Goal: Information Seeking & Learning: Learn about a topic

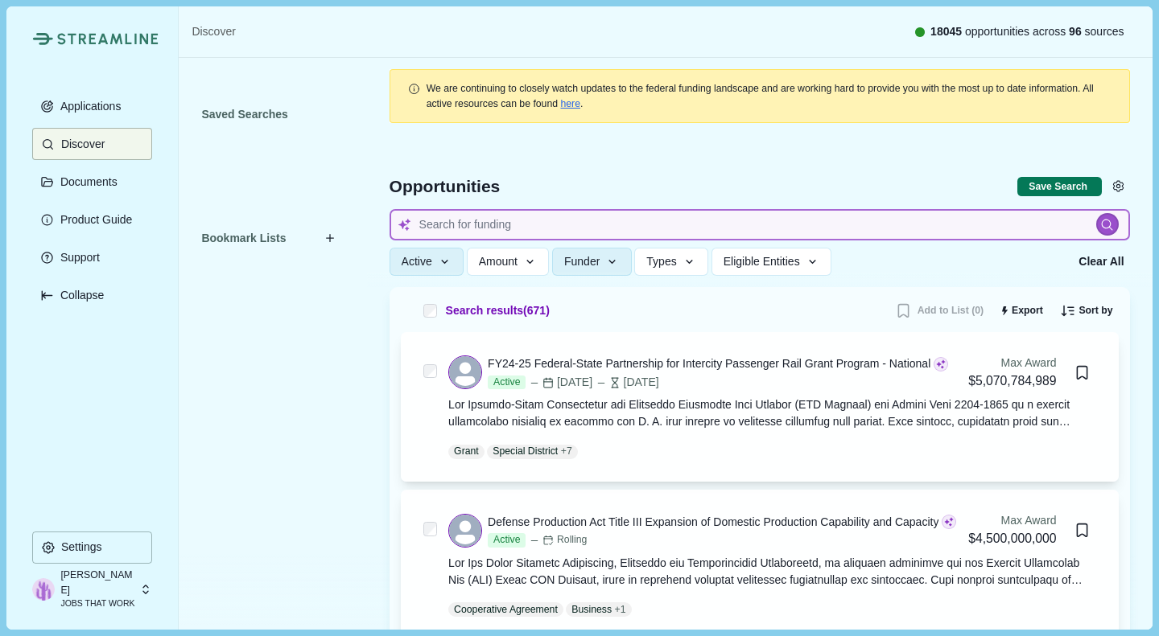
click at [490, 218] on input at bounding box center [759, 224] width 740 height 31
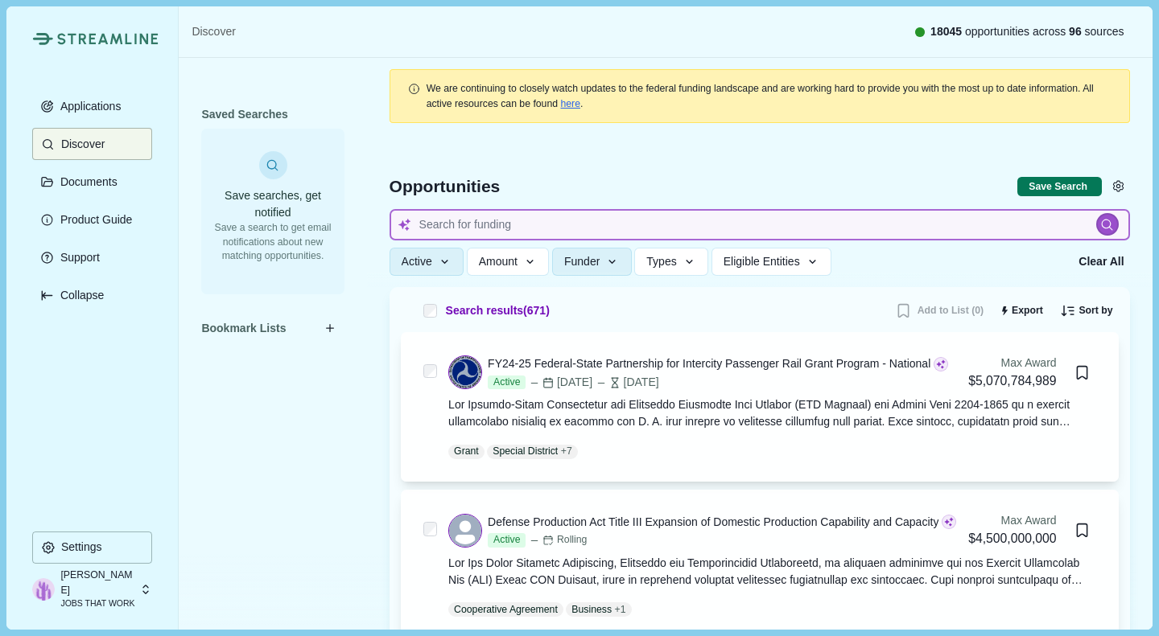
type input "K"
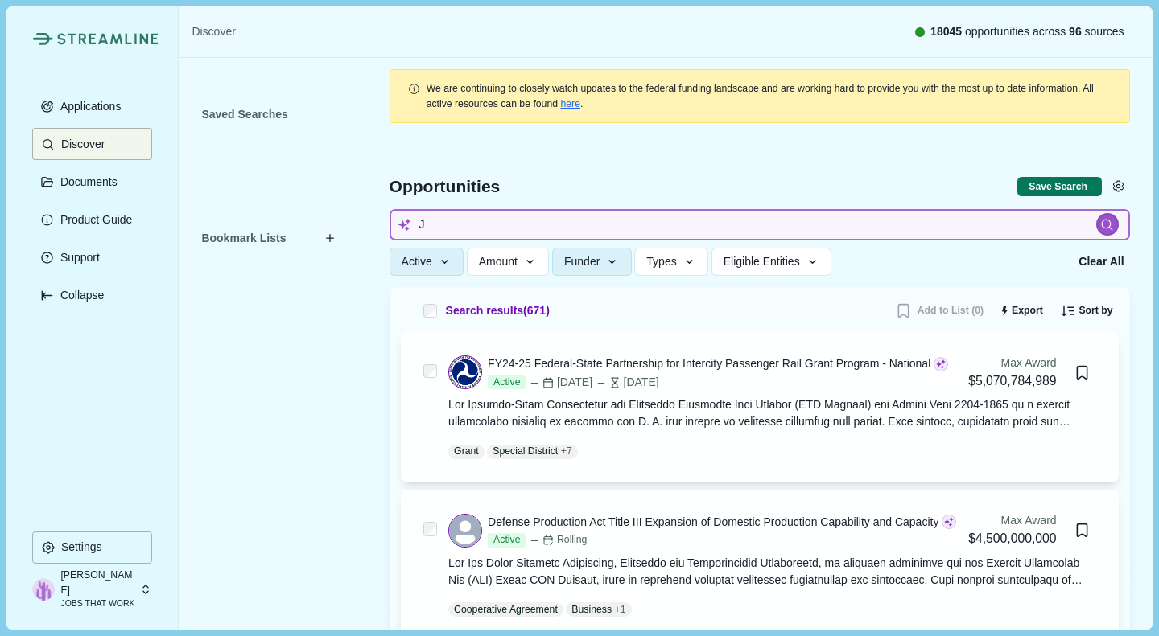
type input "[PERSON_NAME]"
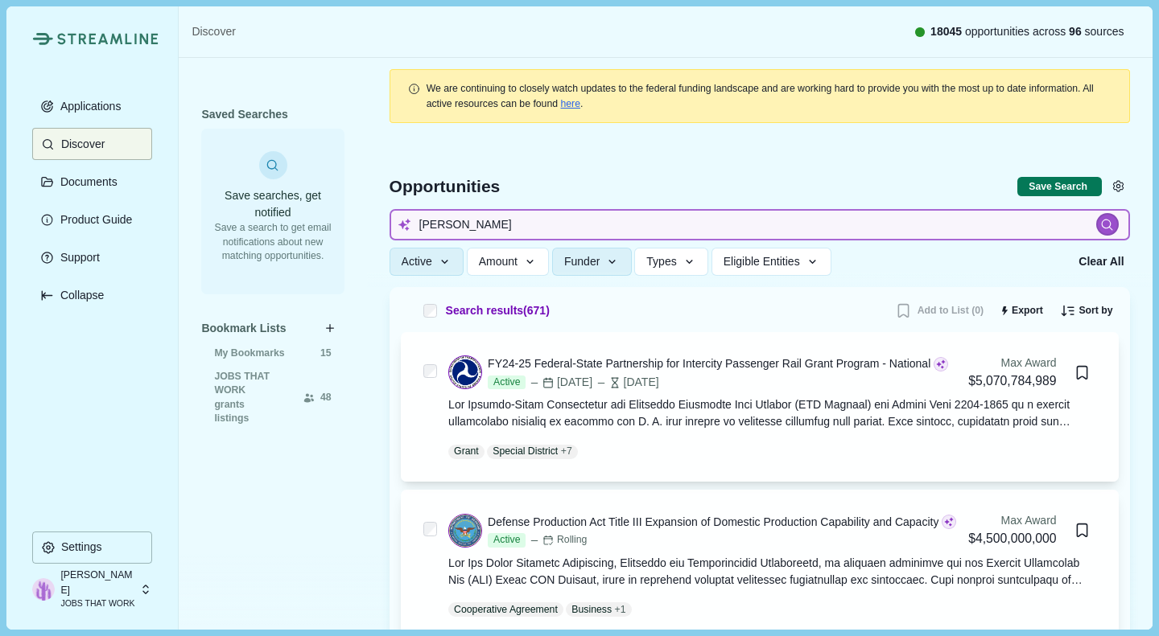
type input "JOB"
type input "JOBS"
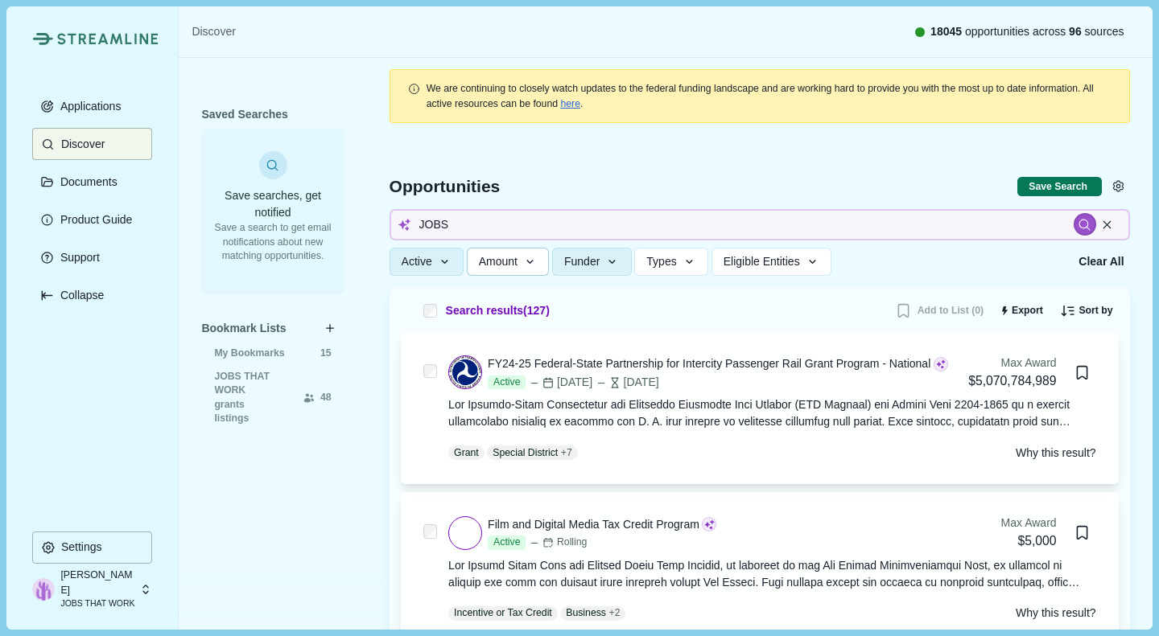
click at [523, 268] on icon "button" at bounding box center [530, 262] width 14 height 14
click at [584, 274] on button "Funder" at bounding box center [592, 262] width 80 height 28
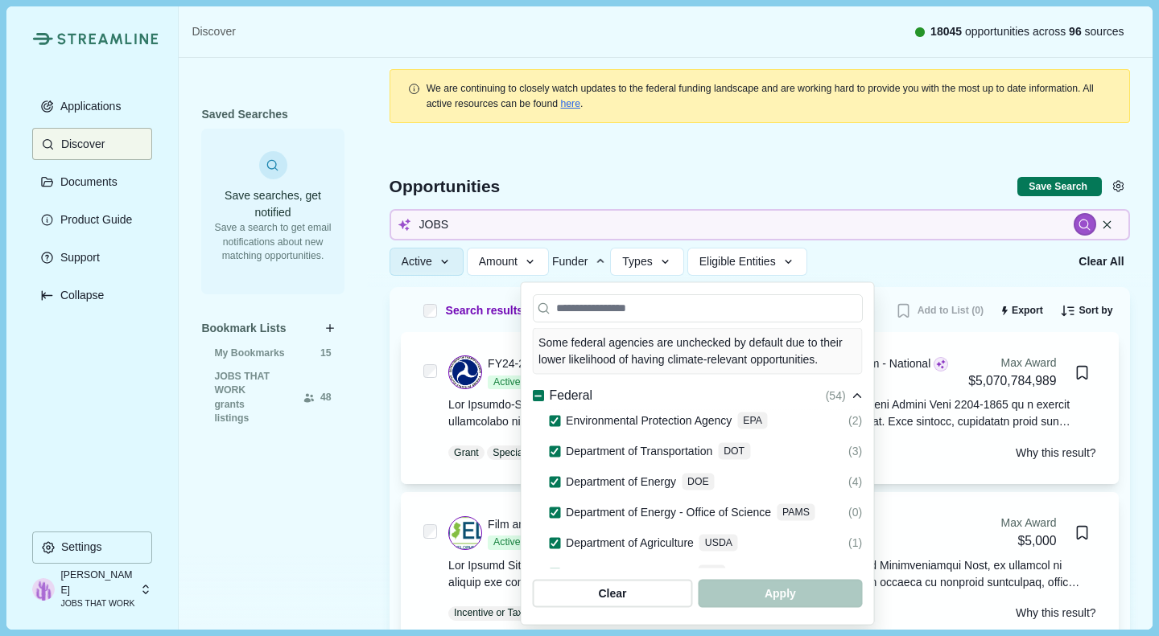
click at [533, 392] on icon at bounding box center [537, 396] width 9 height 9
click at [533, 393] on icon at bounding box center [537, 396] width 9 height 7
click at [862, 600] on span "button" at bounding box center [779, 594] width 163 height 28
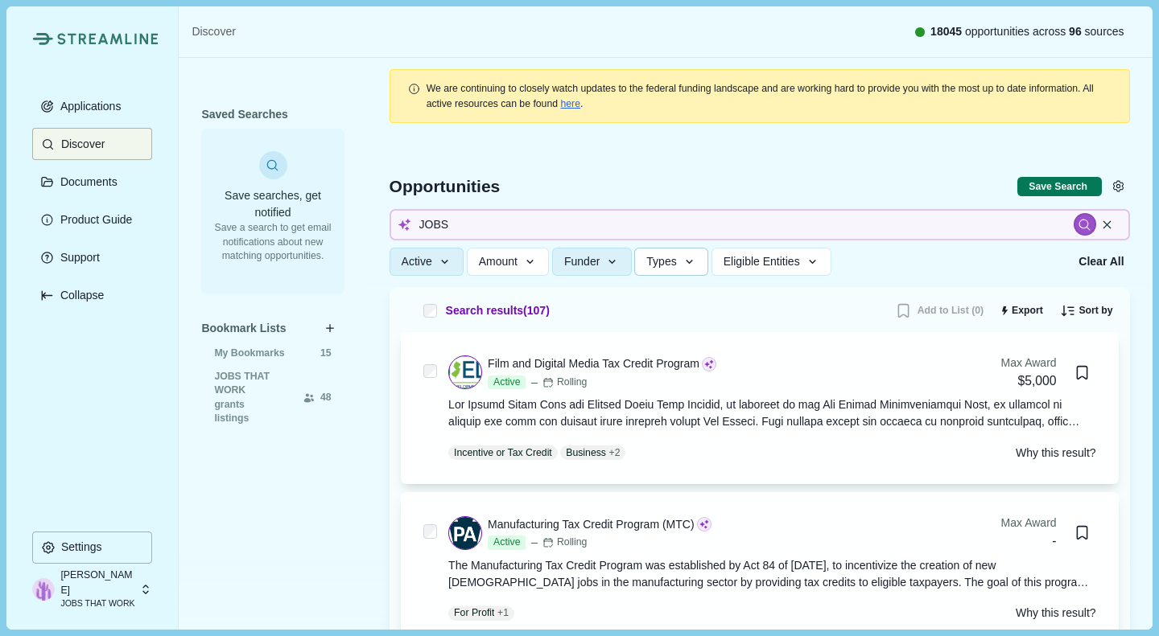
click at [682, 264] on icon "button" at bounding box center [689, 262] width 14 height 14
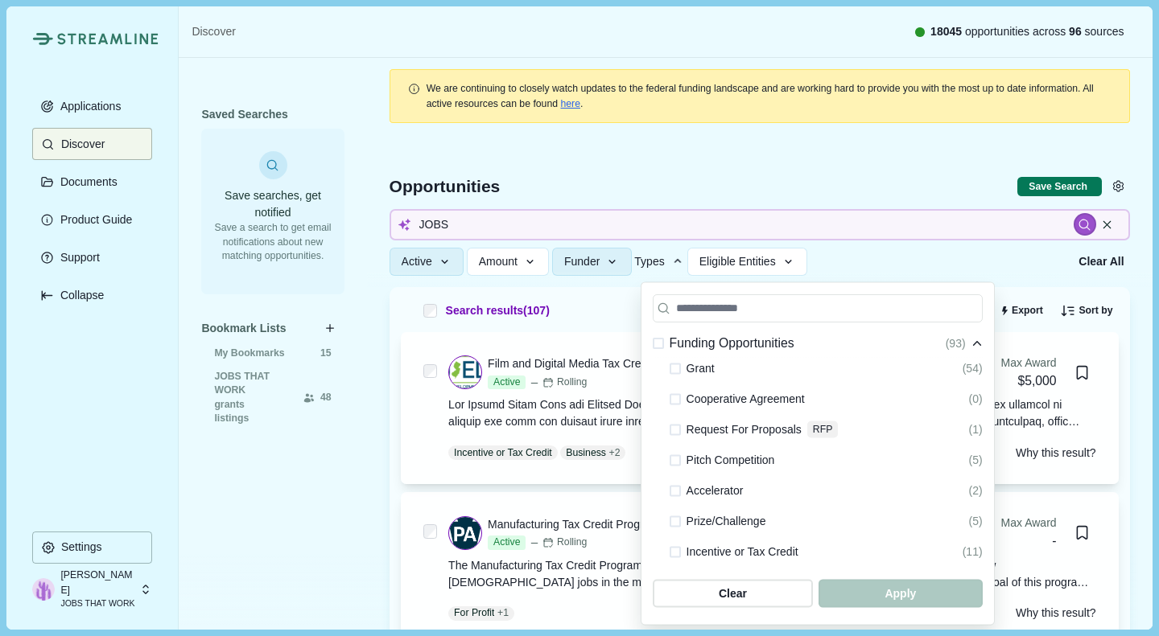
click at [669, 372] on div "Grant" at bounding box center [691, 368] width 45 height 19
click at [669, 369] on span at bounding box center [674, 368] width 11 height 11
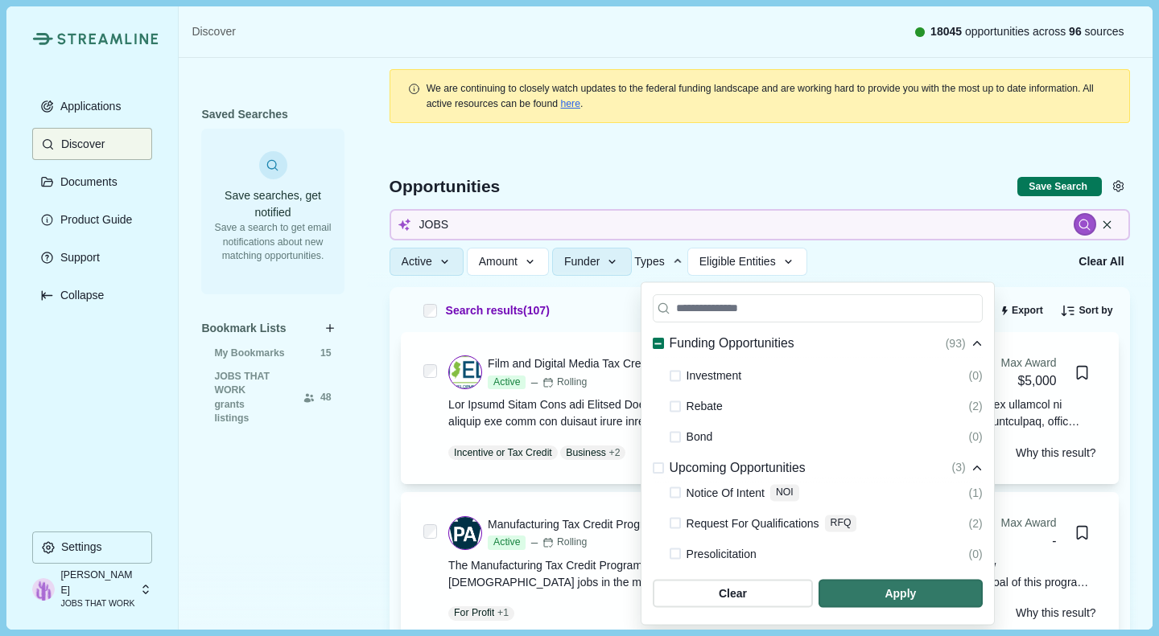
scroll to position [290, 0]
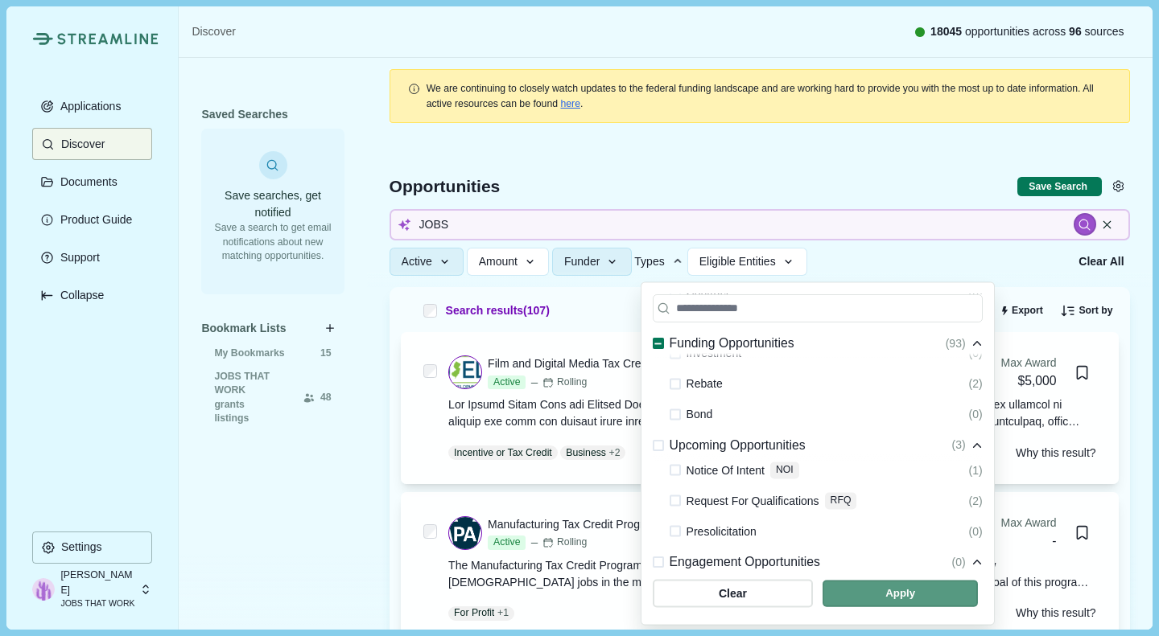
click at [918, 594] on span "button" at bounding box center [899, 594] width 155 height 27
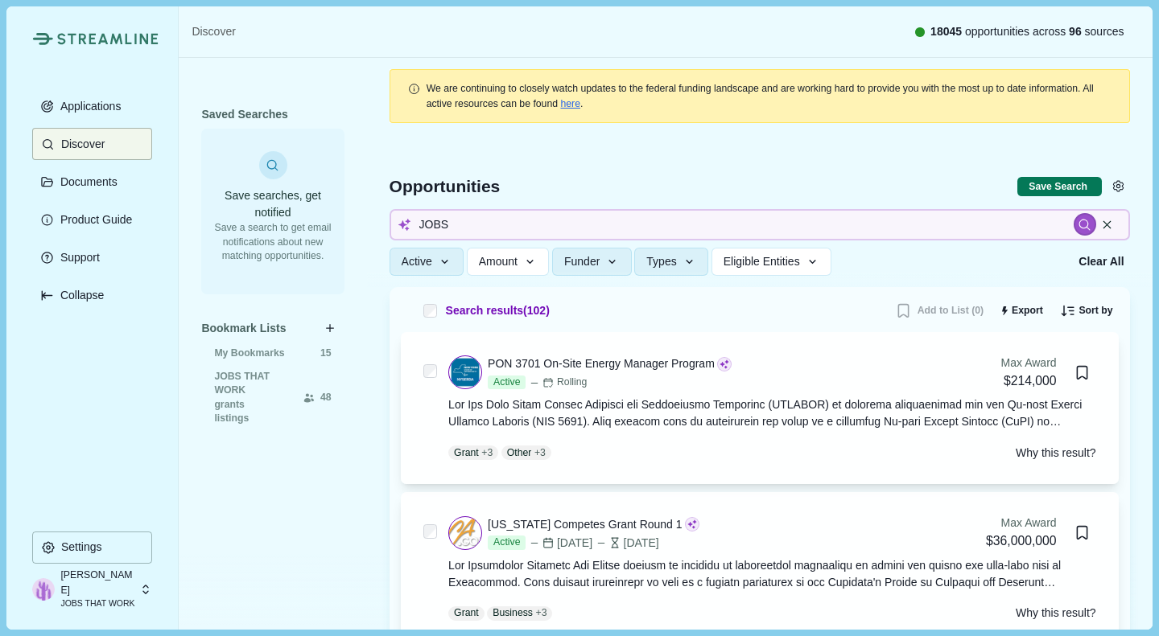
click at [870, 479] on div "PON 3701 On-Site Energy Manager Program Active Rolling Max Award $214,000 Grant…" at bounding box center [760, 408] width 718 height 152
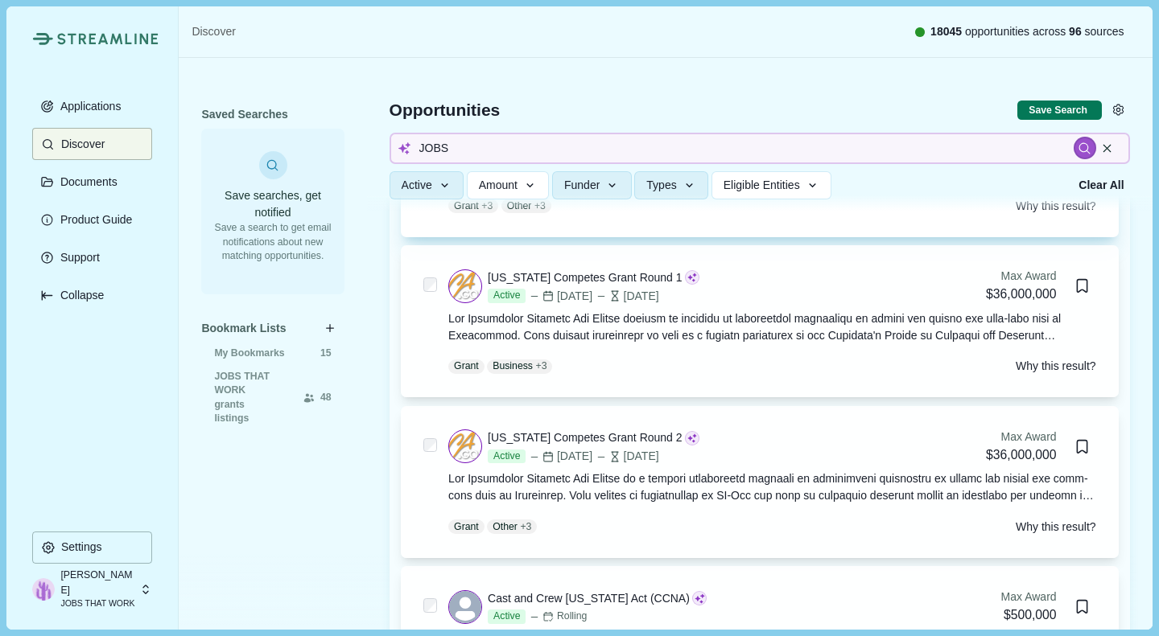
scroll to position [599, 0]
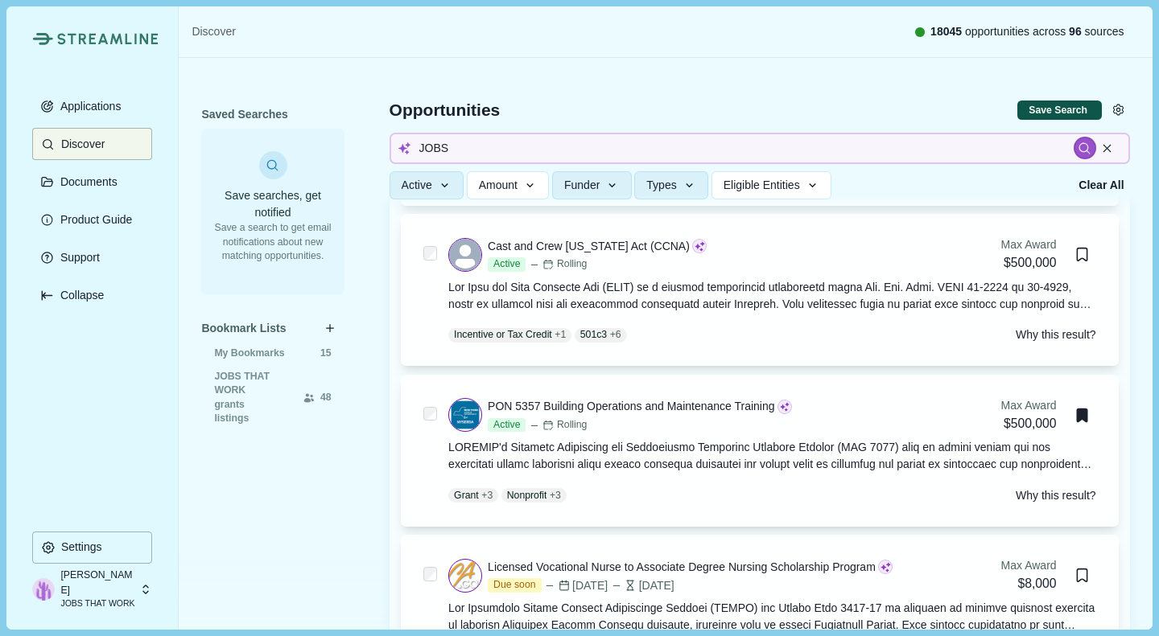
click at [1045, 106] on button "Save Search" at bounding box center [1059, 111] width 84 height 20
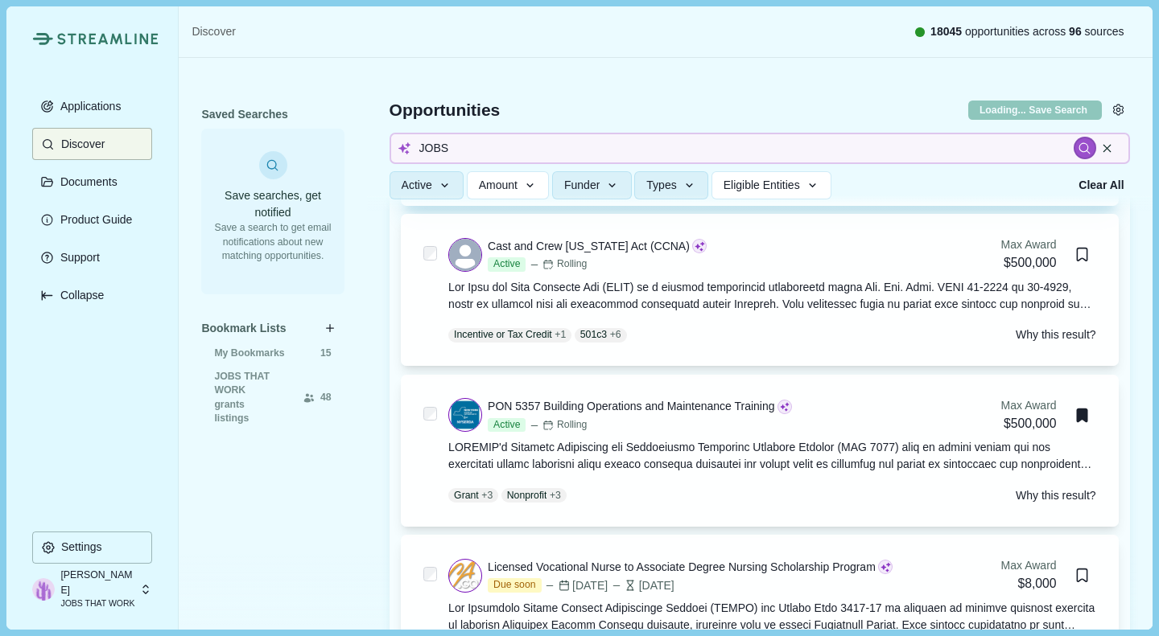
select select "*****"
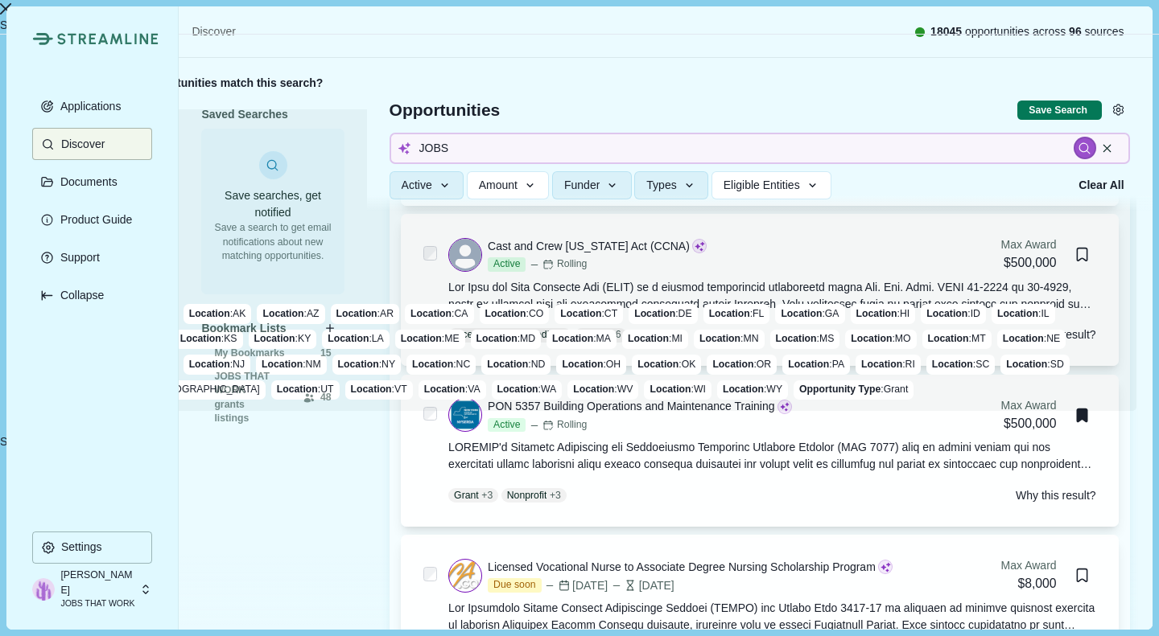
click at [26, 451] on button "Save" at bounding box center [13, 442] width 26 height 17
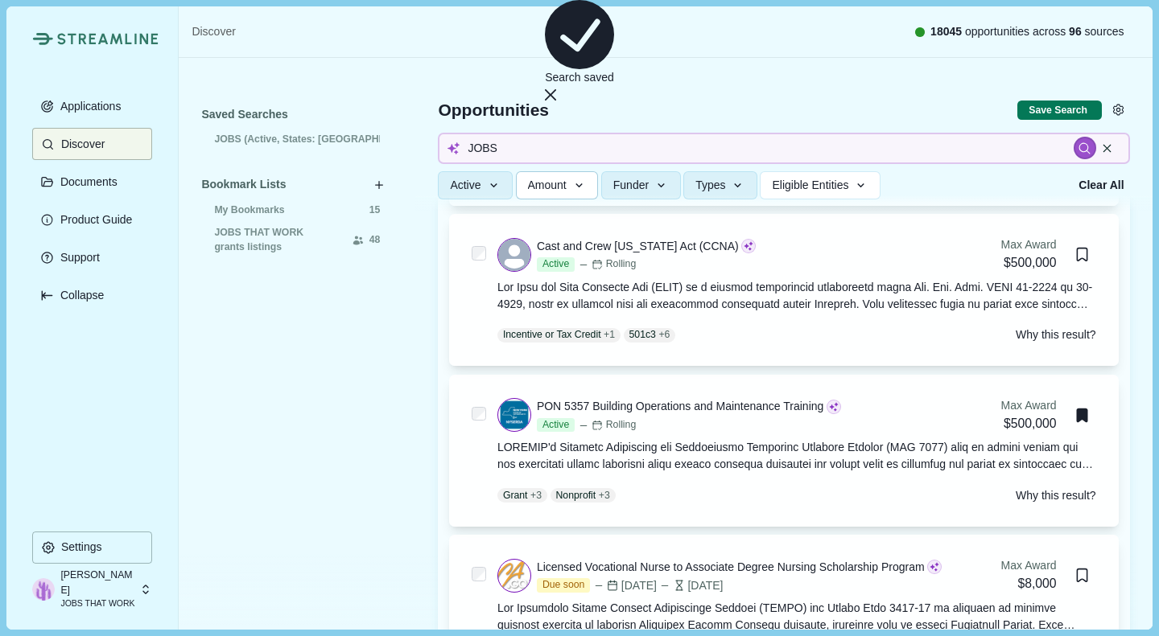
click at [550, 188] on span "Amount" at bounding box center [547, 186] width 39 height 14
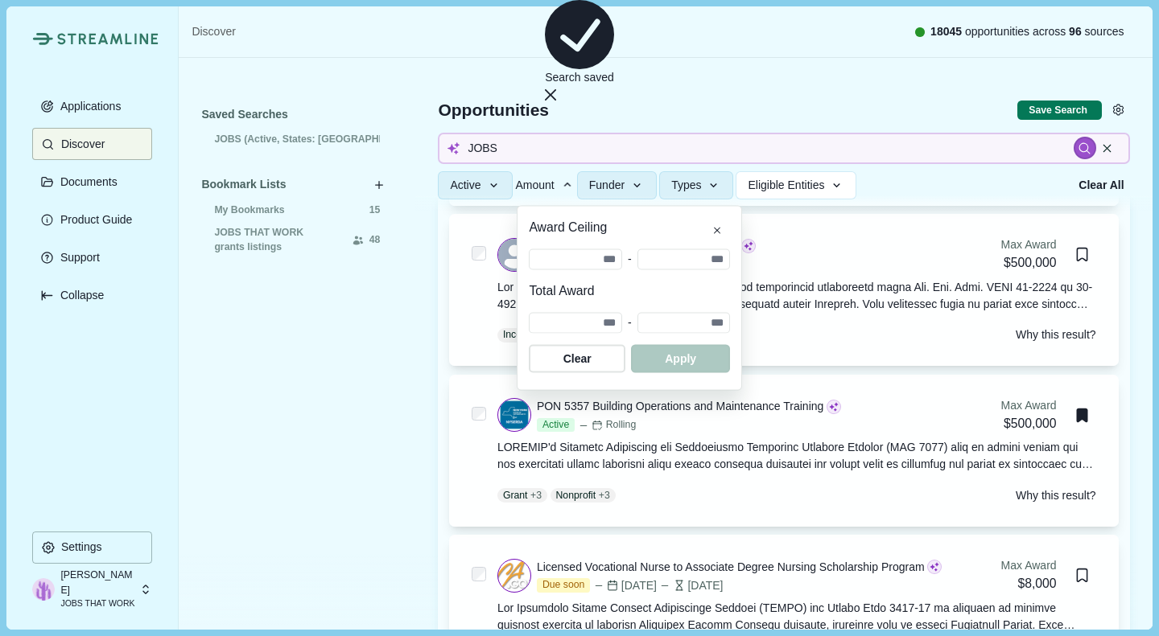
click at [550, 188] on span "Amount" at bounding box center [535, 185] width 39 height 13
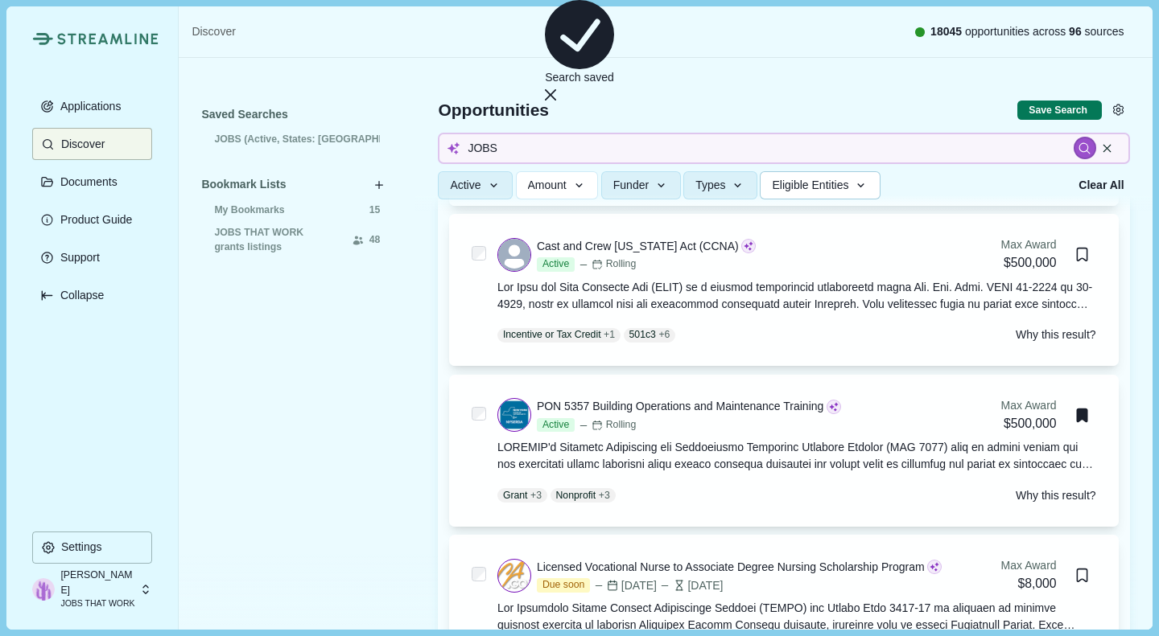
click at [801, 184] on span "Eligible Entities" at bounding box center [810, 186] width 76 height 14
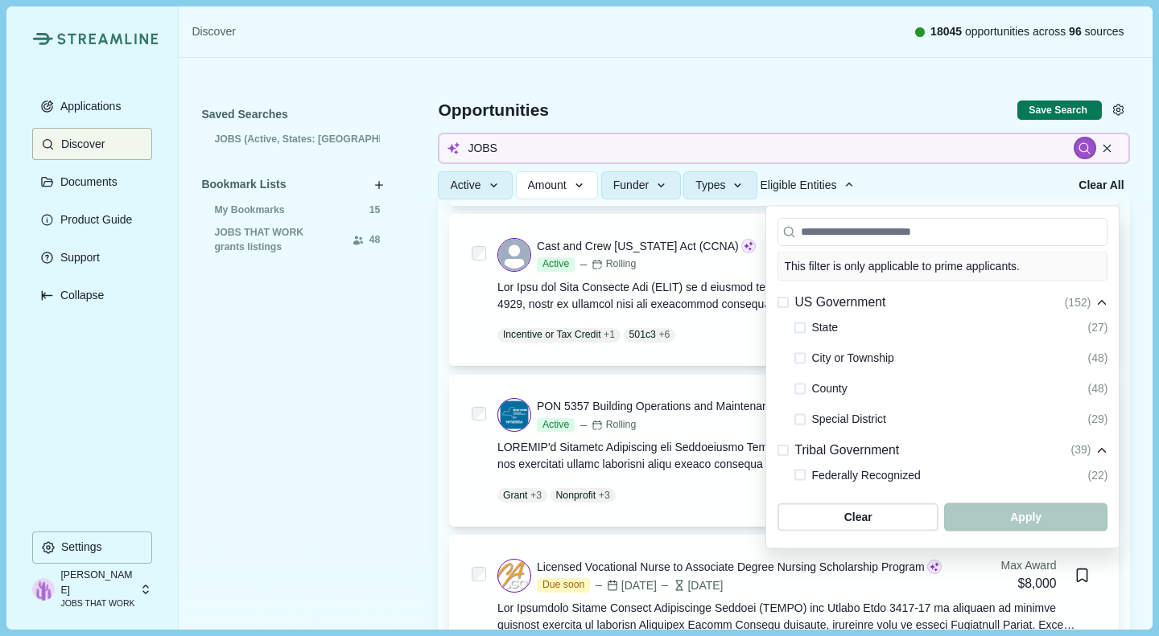
click at [801, 184] on span "Eligible Entities" at bounding box center [798, 185] width 76 height 13
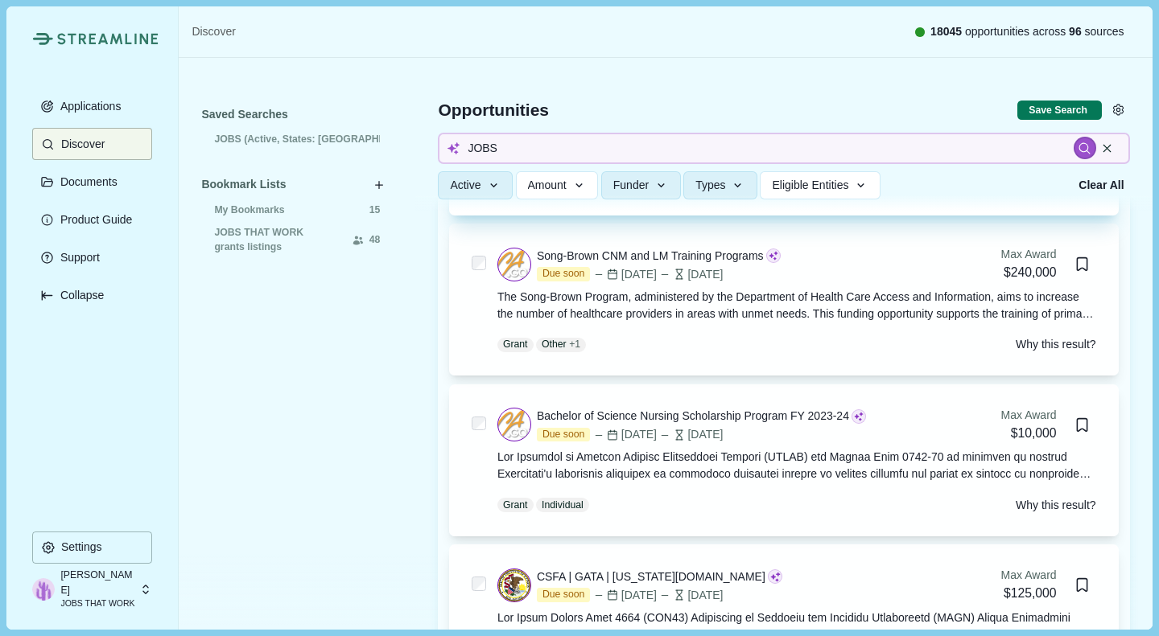
scroll to position [4781, 0]
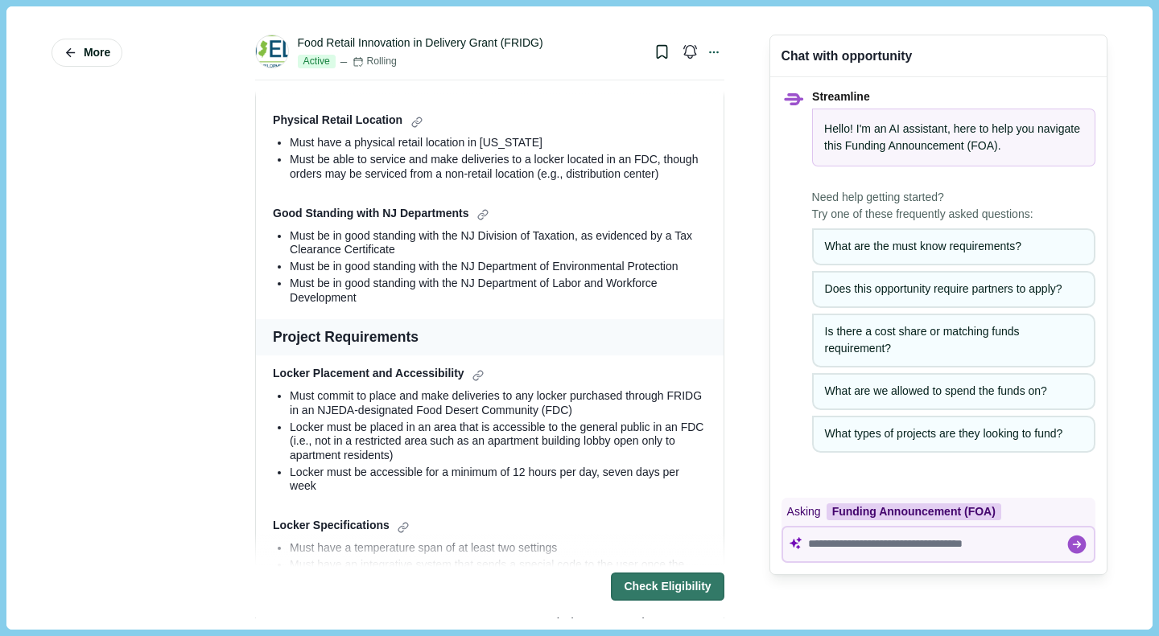
scroll to position [230, 0]
